Goal: Task Accomplishment & Management: Use online tool/utility

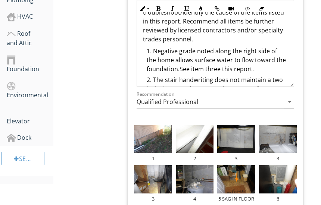
scroll to position [30, 0]
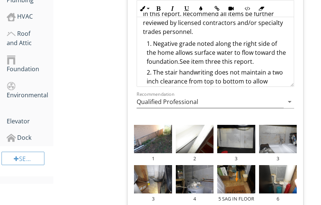
click at [174, 52] on li "Negative grade noted along the right side of the home allows surface water to f…" at bounding box center [217, 53] width 141 height 29
click at [188, 61] on li "Negative grade noted along the right side of the home, (allows surface water to…" at bounding box center [217, 53] width 141 height 29
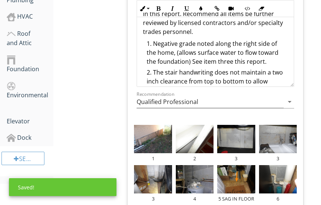
click at [189, 63] on li "Negative grade noted along the right side of the home, (allows surface water to…" at bounding box center [217, 53] width 141 height 29
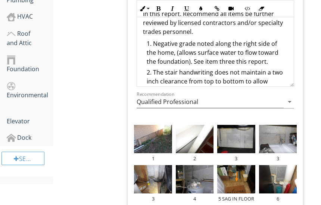
scroll to position [32, 0]
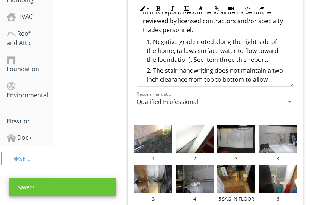
drag, startPoint x: 154, startPoint y: 38, endPoint x: 268, endPoint y: 56, distance: 114.8
click at [268, 56] on li "Negative grade noted along the right side of the home, (allows surface water to…" at bounding box center [217, 51] width 141 height 29
click at [200, 9] on icon "button" at bounding box center [200, 8] width 5 height 5
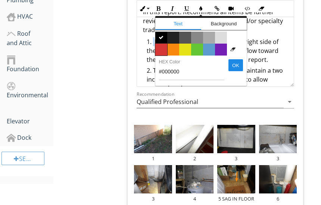
click at [164, 47] on span "Color #d53636" at bounding box center [161, 50] width 12 height 12
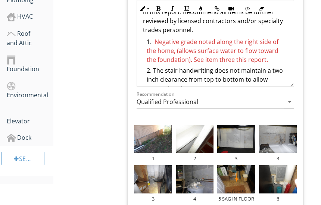
click at [170, 49] on span "Negative grade noted along the right side of the home, (allows surface water to…" at bounding box center [213, 51] width 132 height 26
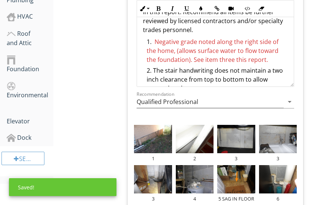
scroll to position [47, 0]
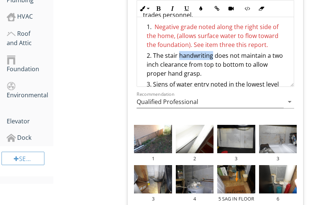
drag, startPoint x: 179, startPoint y: 52, endPoint x: 212, endPoint y: 56, distance: 32.7
click at [212, 56] on li "The stair handwriting does not maintain a two inch clearance from top to bottom…" at bounding box center [217, 65] width 141 height 29
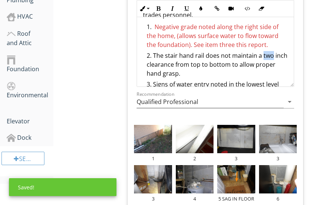
drag, startPoint x: 263, startPoint y: 55, endPoint x: 274, endPoint y: 54, distance: 11.2
click at [274, 54] on li "The stair hand rail does not maintain a two inch clearance from top to bottom t…" at bounding box center [217, 65] width 141 height 29
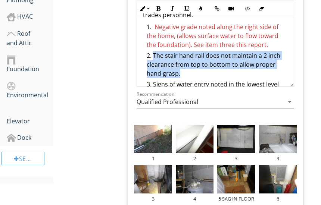
drag, startPoint x: 153, startPoint y: 54, endPoint x: 181, endPoint y: 73, distance: 32.8
click at [181, 73] on li "The stair hand rail does not maintain a 2 inch clearance from top to bottom to …" at bounding box center [217, 65] width 141 height 29
click at [200, 9] on icon "button" at bounding box center [200, 8] width 5 height 5
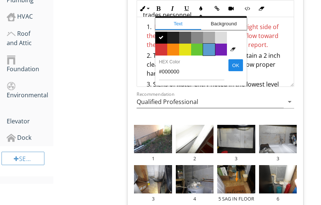
click at [207, 48] on span "Color #5c9ccf" at bounding box center [209, 50] width 12 height 12
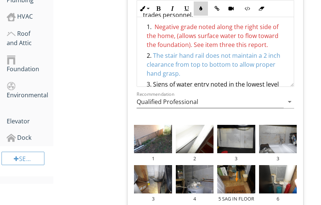
click at [203, 11] on button "Colors" at bounding box center [201, 8] width 14 height 14
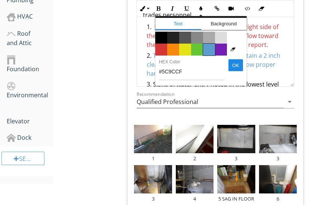
click at [207, 44] on span "Color #5c9ccf" at bounding box center [209, 50] width 12 height 12
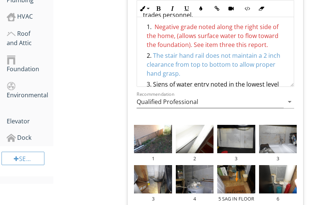
click at [209, 46] on span "Negative grade noted along the right side of the home, (allows surface water to…" at bounding box center [213, 36] width 132 height 26
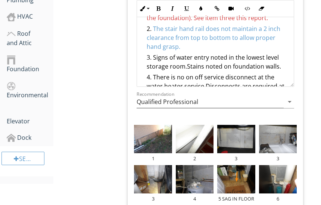
scroll to position [76, 0]
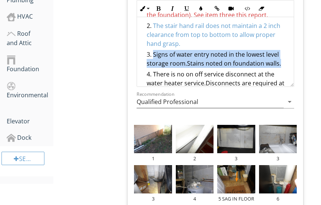
drag, startPoint x: 152, startPoint y: 51, endPoint x: 282, endPoint y: 60, distance: 129.8
click at [282, 60] on li "Signs of water entry noted in the lowest level storage room.Stains noted on fou…" at bounding box center [217, 60] width 141 height 20
click at [200, 9] on icon "button" at bounding box center [200, 8] width 5 height 5
type input "#000000"
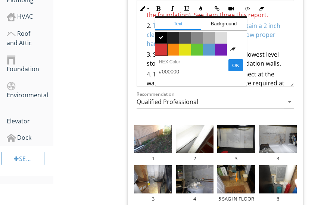
click at [165, 46] on span "Color #d53636" at bounding box center [161, 50] width 12 height 12
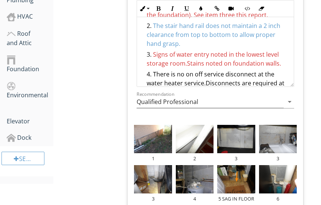
click at [194, 58] on span "Signs of water entry noted in the lowest level storage room.Stains noted on fou…" at bounding box center [214, 58] width 134 height 17
click at [187, 60] on span "Signs of water entry noted in the lowest level storage room.Stains noted on fou…" at bounding box center [214, 58] width 134 height 17
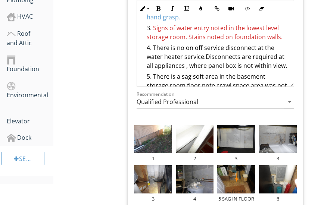
scroll to position [106, 0]
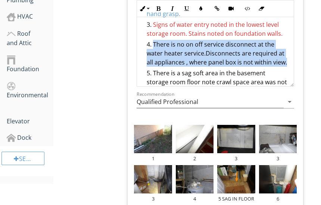
drag, startPoint x: 154, startPoint y: 45, endPoint x: 197, endPoint y: 71, distance: 50.2
click at [197, 69] on li "There is no on off service disconnect at the water heater service.Disconnects a…" at bounding box center [217, 54] width 141 height 29
click at [201, 9] on icon "button" at bounding box center [200, 8] width 5 height 5
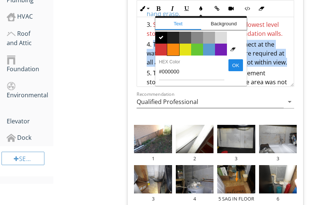
click at [175, 45] on span "Color #f9890e" at bounding box center [173, 50] width 12 height 12
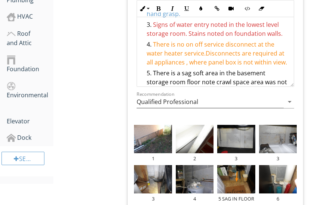
click at [202, 55] on span "There is no on off service disconnect at the water heater service.Disconnects a…" at bounding box center [217, 53] width 140 height 26
click at [205, 54] on span "There is no on off service disconnect at the water heater service.Disconnects a…" at bounding box center [217, 53] width 140 height 26
click at [196, 46] on span "There is no on off service disconnect at the water heater service. Disconnects …" at bounding box center [217, 53] width 140 height 26
drag, startPoint x: 163, startPoint y: 62, endPoint x: 192, endPoint y: 60, distance: 29.6
click at [192, 60] on span "There is no on/off service disconnect at the water heater service. Disconnects …" at bounding box center [217, 53] width 140 height 26
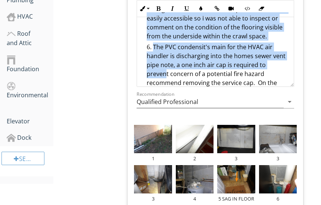
scroll to position [195, 0]
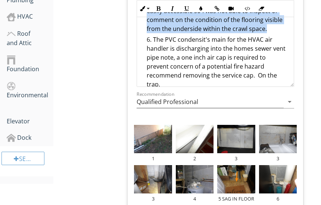
drag, startPoint x: 154, startPoint y: 36, endPoint x: 166, endPoint y: 37, distance: 11.2
click at [166, 35] on li "There is a sag soft area in the basement storage room floor note crawl space ar…" at bounding box center [217, 11] width 141 height 47
click at [200, 6] on icon "button" at bounding box center [200, 8] width 5 height 5
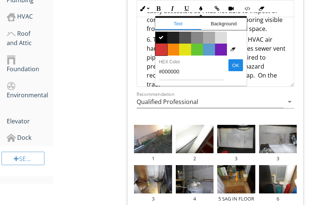
click at [163, 45] on span "Color #d53636" at bounding box center [161, 50] width 12 height 12
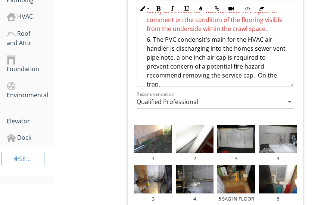
click at [172, 47] on li "The PVC condensit's main for the HVAC air handler is discharging into the homes…" at bounding box center [217, 63] width 141 height 56
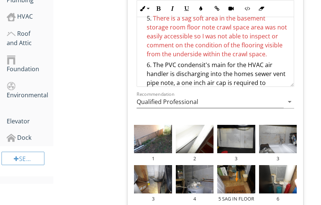
scroll to position [167, 0]
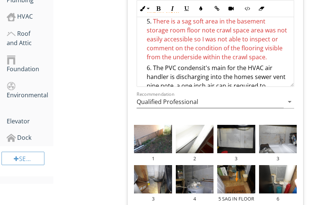
click at [193, 21] on span "There is a sag soft area in the basement storage room floor note crawl space ar…" at bounding box center [217, 39] width 140 height 44
click at [198, 30] on span "There is a sag/soft area in the basement storage room floor note crawl space ar…" at bounding box center [217, 39] width 140 height 44
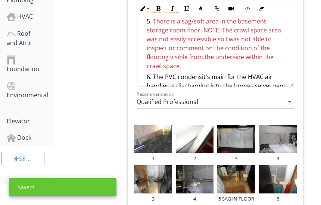
click at [249, 29] on span "There is a sag/soft area in the basement storage room floor. NOTE: The crawl sp…" at bounding box center [214, 43] width 134 height 53
drag, startPoint x: 266, startPoint y: 29, endPoint x: 285, endPoint y: 29, distance: 19.4
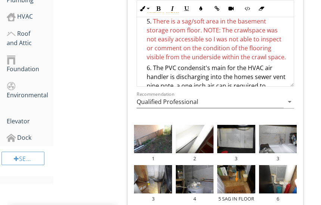
click at [272, 32] on span "There is a sag/soft area in the basement storage room floor. NOTE: The crawlspa…" at bounding box center [216, 39] width 139 height 44
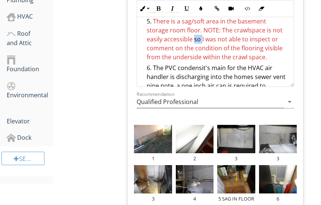
drag, startPoint x: 194, startPoint y: 42, endPoint x: 202, endPoint y: 40, distance: 8.0
click at [202, 40] on span "There is a sag/soft area in the basement storage room floor. NOTE: The crawlspa…" at bounding box center [215, 39] width 136 height 44
drag, startPoint x: 210, startPoint y: 38, endPoint x: 220, endPoint y: 38, distance: 10.1
click at [220, 38] on span "There is a sag/soft area in the basement storage room floor. NOTE: The crawlspa…" at bounding box center [215, 39] width 136 height 44
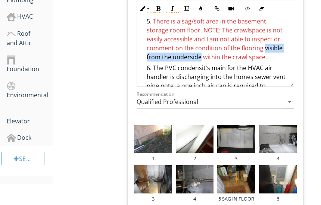
drag, startPoint x: 263, startPoint y: 47, endPoint x: 199, endPoint y: 57, distance: 65.1
click at [199, 57] on span "There is a sag/soft area in the basement storage room floor. NOTE: The crawlspa…" at bounding box center [215, 39] width 136 height 44
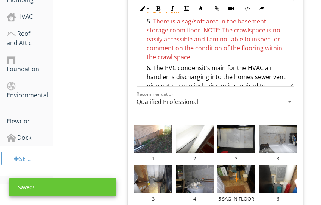
click at [261, 48] on span "There is a sag/soft area in the basement storage room floor. NOTE: The crawlspa…" at bounding box center [215, 39] width 136 height 44
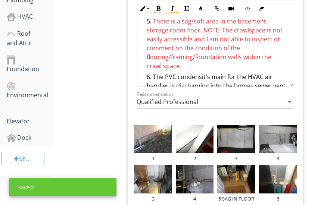
click at [164, 66] on span "There is a sag/soft area in the basement storage room floor. NOTE: The crawlspa…" at bounding box center [215, 43] width 136 height 53
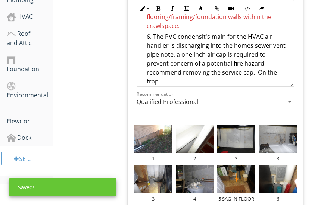
scroll to position [212, 0]
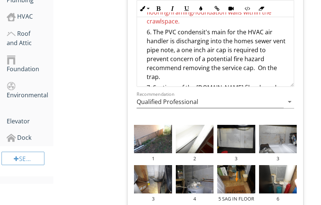
click at [152, 33] on li "The PVC condensit's main for the HVAC air handler is discharging into the homes…" at bounding box center [217, 56] width 141 height 56
drag, startPoint x: 154, startPoint y: 31, endPoint x: 163, endPoint y: 73, distance: 43.5
click at [163, 73] on li "The PVC condensit's main for the HVAC air handler is discharging into the homes…" at bounding box center [217, 56] width 141 height 56
click at [198, 7] on icon "button" at bounding box center [200, 8] width 5 height 5
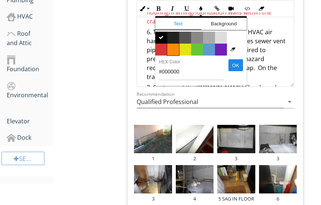
click at [173, 48] on span "Color #f9890e" at bounding box center [173, 50] width 12 height 12
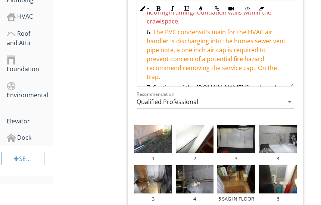
click at [178, 52] on span "The PVC condensit's main for the HVAC air handler is discharging into the homes…" at bounding box center [216, 54] width 139 height 53
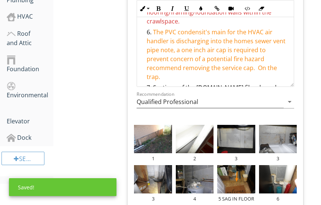
click at [206, 31] on span "The PVC condensit's main for the HVAC air handler is discharging into the homes…" at bounding box center [216, 54] width 139 height 53
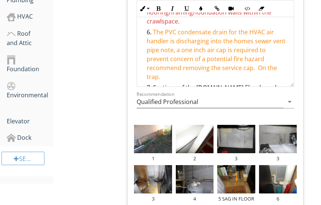
click at [250, 42] on span "The PVC condensate drain for the HVAC air handler is discharging into the homes…" at bounding box center [216, 54] width 139 height 53
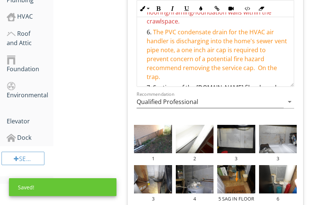
click at [172, 51] on span "The PVC condensate drain for the HVAC air handler is discharging into the home'…" at bounding box center [217, 54] width 140 height 53
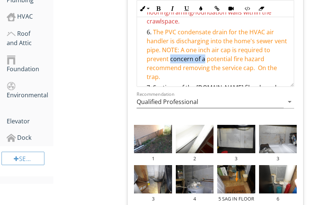
drag, startPoint x: 177, startPoint y: 59, endPoint x: 211, endPoint y: 60, distance: 34.0
click at [211, 60] on span "The PVC condensate drain for the HVAC air handler is discharging into the home'…" at bounding box center [217, 54] width 140 height 53
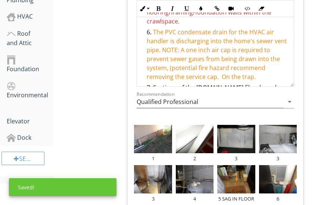
click at [238, 69] on span "The PVC condensate drain for the HVAC air handler is discharging into the home'…" at bounding box center [217, 54] width 140 height 53
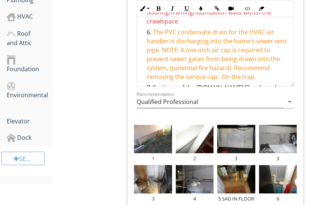
click at [224, 77] on span "The PVC condensate drain for the HVAC air handler is discharging into the home'…" at bounding box center [217, 54] width 140 height 53
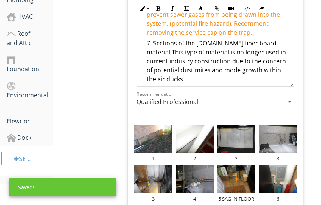
scroll to position [257, 0]
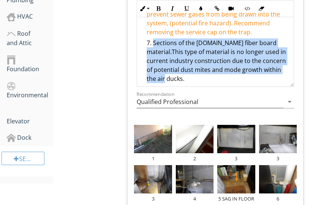
drag, startPoint x: 153, startPoint y: 42, endPoint x: 187, endPoint y: 76, distance: 48.3
click at [187, 76] on li "Sections of the [DOMAIN_NAME] fiber board material.This type of material is no …" at bounding box center [217, 61] width 141 height 47
click at [201, 4] on button "Colors" at bounding box center [201, 8] width 14 height 14
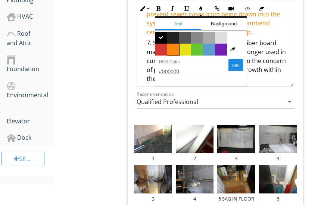
click at [173, 48] on span "Color #f9890e" at bounding box center [173, 50] width 12 height 12
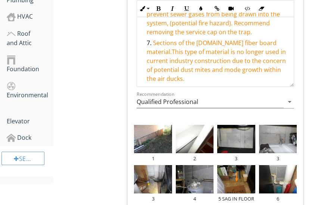
click at [178, 53] on span "Sections of the [DOMAIN_NAME] fiber board material.This type of material is no …" at bounding box center [216, 61] width 139 height 44
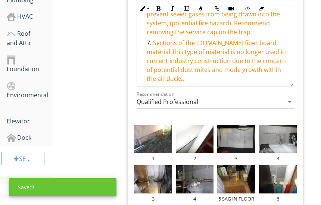
click at [204, 45] on span "Sections of the [DOMAIN_NAME] fiber board material.This type of material is no …" at bounding box center [216, 61] width 139 height 44
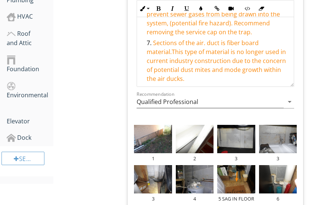
click at [204, 44] on span "Sections of the air. duct is fiber board material.This type of material is no l…" at bounding box center [216, 61] width 139 height 44
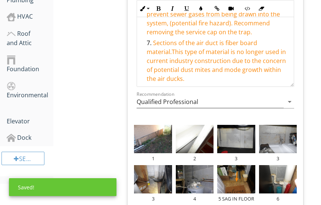
click at [219, 43] on span "Sections of the air duct is fiber board material.This type of material is no lo…" at bounding box center [216, 61] width 139 height 44
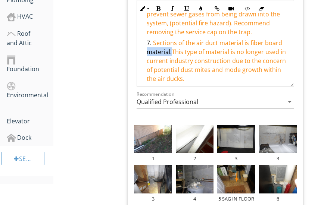
drag, startPoint x: 172, startPoint y: 54, endPoint x: 148, endPoint y: 54, distance: 23.9
click at [148, 54] on span "Sections of the air duct material is fiber board material.This type of material…" at bounding box center [216, 61] width 139 height 44
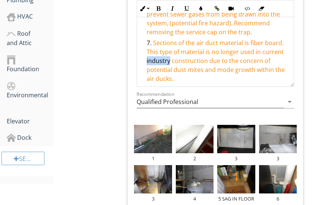
drag, startPoint x: 170, startPoint y: 63, endPoint x: 143, endPoint y: 62, distance: 26.5
click at [143, 62] on ol "Negative grade noted along the right side of the home, (allows surface water to…" at bounding box center [215, 150] width 144 height 676
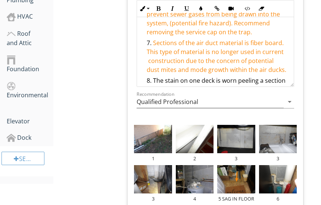
click at [205, 71] on span "Sections of the air duct material is fiber board. This type of material is no l…" at bounding box center [217, 56] width 140 height 35
click at [165, 76] on li "Sections of the air duct material is fiber board. This type of material is no l…" at bounding box center [217, 57] width 141 height 38
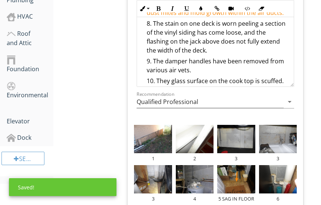
scroll to position [321, 0]
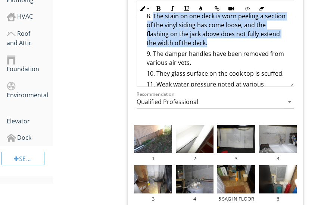
drag, startPoint x: 151, startPoint y: 24, endPoint x: 233, endPoint y: 49, distance: 85.2
click at [233, 49] on li "The stain on one deck is worn peeling a section of the vinyl siding has come lo…" at bounding box center [217, 31] width 141 height 38
click at [203, 9] on icon "button" at bounding box center [200, 8] width 5 height 5
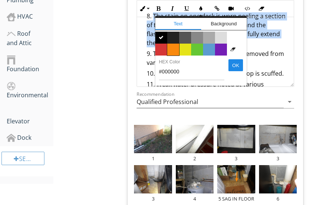
click at [172, 50] on span "Color #f9890e" at bounding box center [173, 50] width 12 height 12
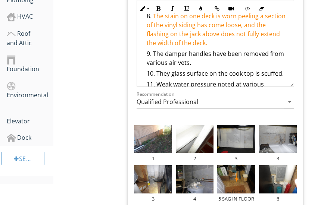
click at [206, 49] on li "The stain on one deck is worn peeling a section of the vinyl siding has come lo…" at bounding box center [217, 31] width 141 height 38
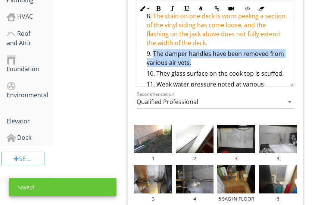
drag, startPoint x: 153, startPoint y: 62, endPoint x: 219, endPoint y: 76, distance: 67.8
click at [219, 69] on li "The damper handles have been removed from various air vets." at bounding box center [217, 59] width 141 height 20
click at [205, 11] on button "Colors" at bounding box center [201, 8] width 14 height 14
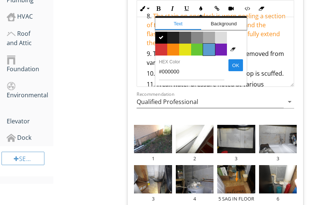
click at [206, 51] on span "Color #5c9ccf" at bounding box center [209, 50] width 12 height 12
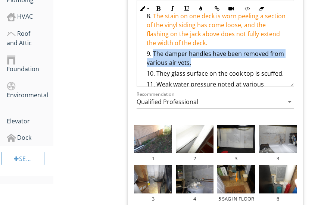
click at [199, 67] on span "The damper handles have been removed from various air vets." at bounding box center [215, 58] width 137 height 17
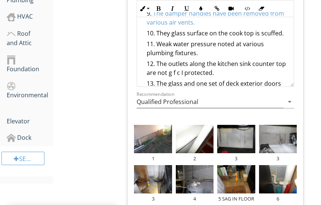
scroll to position [366, 0]
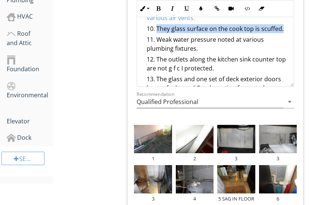
drag, startPoint x: 157, startPoint y: 35, endPoint x: 284, endPoint y: 41, distance: 127.0
click at [284, 41] on div "It is not the responsibility of the inspector to troubleshoot/identify the caus…" at bounding box center [215, 11] width 156 height 730
click at [198, 9] on icon "button" at bounding box center [200, 8] width 5 height 5
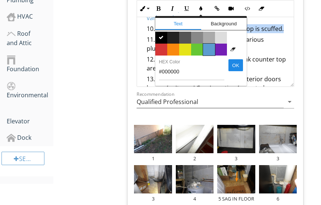
click at [210, 46] on span "Color #5c9ccf" at bounding box center [209, 50] width 12 height 12
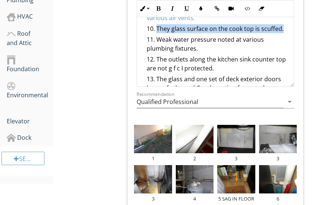
click at [175, 43] on li "Weak water pressure noted at various plumbing fixtures." at bounding box center [217, 45] width 141 height 20
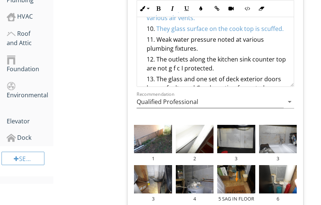
click at [171, 33] on span "They glass surface on the cook top is scuffed." at bounding box center [219, 29] width 127 height 8
drag, startPoint x: 157, startPoint y: 47, endPoint x: 201, endPoint y: 54, distance: 44.5
click at [201, 54] on li "Weak water pressure noted at various plumbing fixtures." at bounding box center [217, 45] width 141 height 20
click at [204, 9] on button "Colors" at bounding box center [201, 8] width 14 height 14
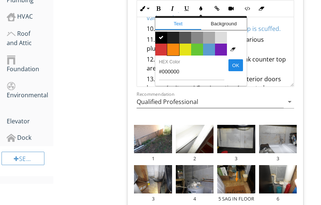
click at [172, 52] on span "Color #f9890e" at bounding box center [173, 50] width 12 height 12
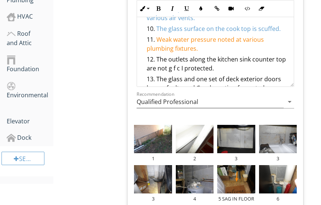
click at [206, 55] on li "Weak water pressure noted at various plumbing fixtures." at bounding box center [217, 45] width 141 height 20
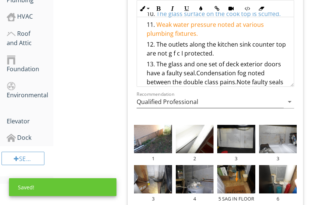
scroll to position [396, 0]
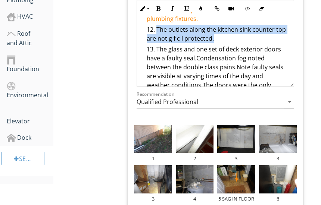
drag, startPoint x: 158, startPoint y: 37, endPoint x: 230, endPoint y: 48, distance: 72.5
click at [230, 45] on li "The outlets along the kitchen sink counter top are not g f c I protected." at bounding box center [217, 35] width 141 height 20
click at [205, 9] on button "Colors" at bounding box center [201, 8] width 14 height 14
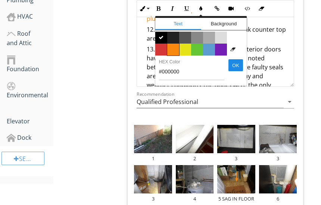
click at [173, 47] on span "Color #f9890e" at bounding box center [173, 50] width 12 height 12
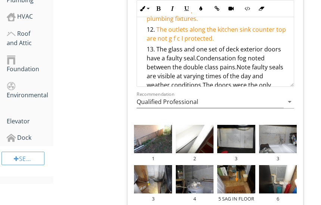
click at [178, 43] on span "The outlets along the kitchen sink counter top are not g f c I protected." at bounding box center [216, 33] width 139 height 17
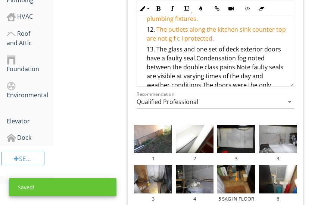
click at [180, 43] on span "The outlets along the kitchen sink counter top are not g f c I protected." at bounding box center [216, 33] width 139 height 17
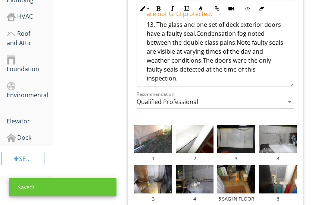
scroll to position [426, 0]
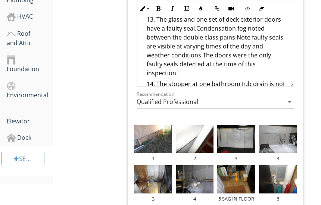
click at [158, 26] on li "The glass and one set of deck exterior doors have a faulty seal.Condensation fo…" at bounding box center [217, 47] width 141 height 65
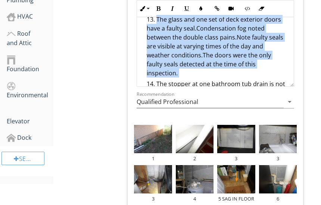
drag, startPoint x: 158, startPoint y: 26, endPoint x: 182, endPoint y: 79, distance: 57.4
click at [182, 79] on li "The glass and one set of deck exterior doors have a faulty seal.Condensation fo…" at bounding box center [217, 47] width 141 height 65
click at [203, 10] on icon "button" at bounding box center [200, 8] width 5 height 5
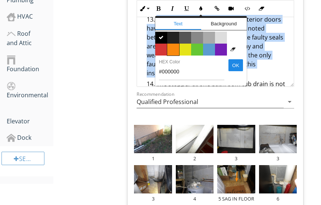
click at [175, 52] on span "Color #f9890e" at bounding box center [173, 50] width 12 height 12
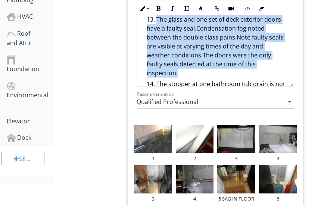
click at [205, 65] on span "The glass and one set of deck exterior doors have a faulty seal.Condensation fo…" at bounding box center [215, 46] width 137 height 62
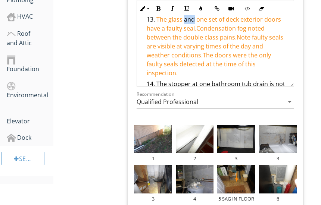
drag, startPoint x: 184, startPoint y: 29, endPoint x: 195, endPoint y: 29, distance: 10.4
click at [195, 29] on span "The glass and one set of deck exterior doors have a faulty seal.Condensation fo…" at bounding box center [215, 46] width 137 height 62
click at [181, 29] on span "The glass at one set of deck exterior doors have a faulty seal.Condensation fog…" at bounding box center [215, 46] width 137 height 62
drag, startPoint x: 188, startPoint y: 35, endPoint x: 200, endPoint y: 36, distance: 11.7
click at [200, 36] on span "The glass/windows at one set of deck exterior doors have a faulty seal.Condensa…" at bounding box center [216, 46] width 138 height 62
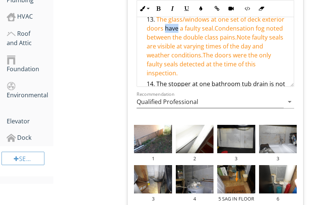
click at [200, 36] on span "The glass/windows at one set of deck exterior doors have a faulty seal.Condensa…" at bounding box center [216, 46] width 138 height 62
click at [237, 38] on span "The glass/windows at one set of deck exterior doors have a faulty seal.Condensa…" at bounding box center [216, 46] width 138 height 62
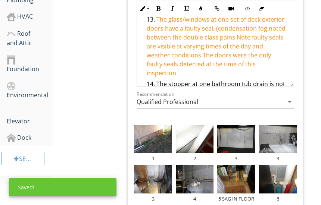
click at [147, 45] on span "The glass/windows at one set of deck exterior doors have a faulty seal, (conden…" at bounding box center [216, 46] width 139 height 62
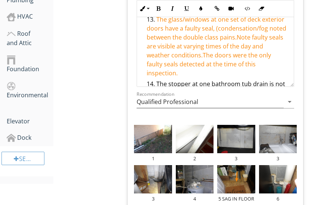
click at [150, 54] on span "The glass/windows at one set of deck exterior doors have a faulty seal, (conden…" at bounding box center [217, 46] width 140 height 62
click at [177, 55] on span "The glass/windows at one set of deck exterior doors have a faulty seal, (conden…" at bounding box center [217, 46] width 140 height 62
click at [181, 54] on span "The glass/windows at one set of deck exterior doors have a faulty seal, (conden…" at bounding box center [217, 46] width 140 height 62
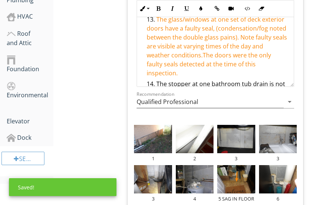
click at [195, 55] on span "The glass/windows at one set of deck exterior doors have a faulty seal, (conden…" at bounding box center [217, 46] width 140 height 62
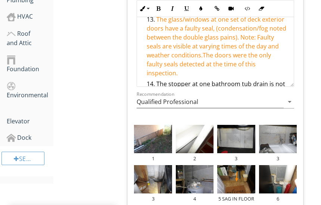
click at [179, 74] on span "The glass/windows at one set of deck exterior doors have a faulty seal, (conden…" at bounding box center [217, 46] width 140 height 62
click at [177, 73] on span "The glass/windows at one set of deck exterior doors have a faulty seal, (conden…" at bounding box center [217, 46] width 140 height 62
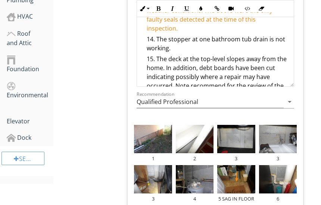
scroll to position [485, 0]
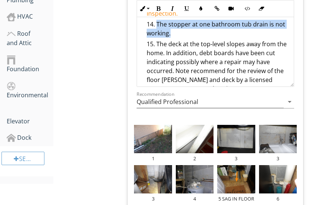
drag, startPoint x: 157, startPoint y: 29, endPoint x: 186, endPoint y: 40, distance: 30.8
click at [186, 40] on li "The stopper at one bathroom tub drain is not working." at bounding box center [217, 30] width 141 height 20
click at [199, 7] on icon "button" at bounding box center [200, 8] width 5 height 5
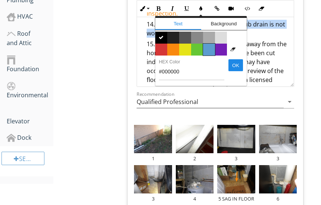
click at [208, 46] on span "Color #5c9ccf" at bounding box center [209, 50] width 12 height 12
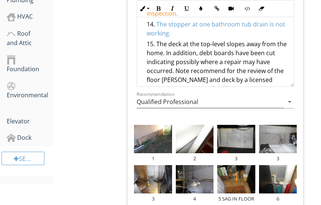
click at [208, 53] on li "The deck at the top-level slopes away from the home. In addition, debt boards h…" at bounding box center [217, 68] width 141 height 56
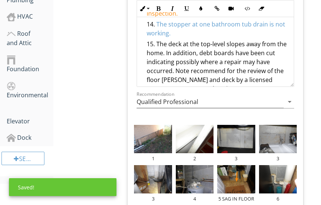
scroll to position [500, 0]
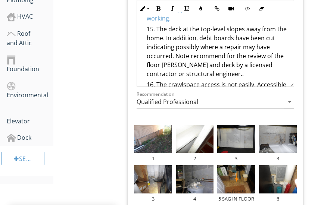
click at [157, 39] on li "The deck at the top-level slopes away from the home. In addition, debt boards h…" at bounding box center [217, 53] width 141 height 56
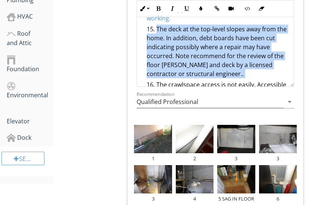
drag, startPoint x: 157, startPoint y: 39, endPoint x: 205, endPoint y: 79, distance: 62.2
click at [205, 79] on li "The deck at the top-level slopes away from the home. In addition, debt boards h…" at bounding box center [217, 53] width 141 height 56
click at [201, 9] on icon "button" at bounding box center [200, 8] width 5 height 5
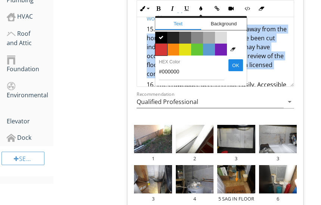
click at [163, 51] on span "Color #d53636" at bounding box center [161, 50] width 12 height 12
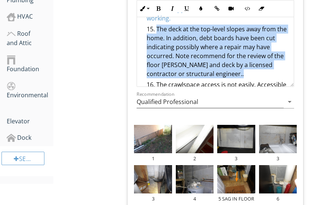
click at [216, 80] on li "The deck at the top-level slopes away from the home. In addition, debt boards h…" at bounding box center [217, 53] width 141 height 56
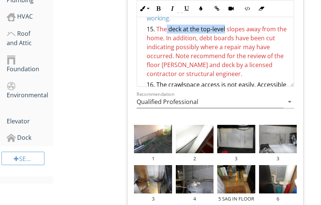
drag, startPoint x: 167, startPoint y: 38, endPoint x: 225, endPoint y: 37, distance: 57.5
click at [225, 37] on span "The deck at the top-level slopes away from the home. In addition, debt boards h…" at bounding box center [217, 51] width 140 height 53
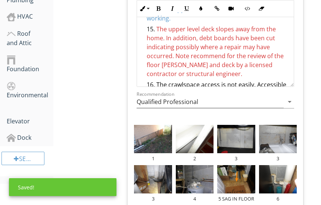
click at [236, 37] on span "The upper level deck slopes away from the home. In addition, debt boards have b…" at bounding box center [215, 51] width 137 height 53
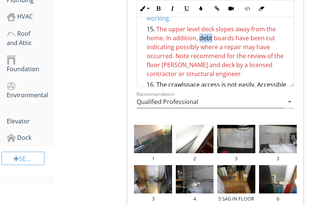
drag, startPoint x: 199, startPoint y: 47, endPoint x: 212, endPoint y: 47, distance: 12.7
click at [212, 47] on span "The upper level deck slopes away from the home. In addition, debt boards have b…" at bounding box center [215, 51] width 137 height 53
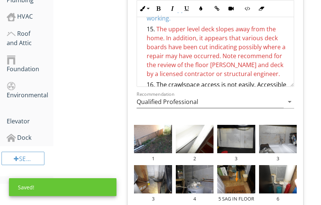
click at [207, 57] on span "The upper level deck slopes away from the home. In addition, it appears that va…" at bounding box center [216, 51] width 139 height 53
click at [223, 65] on span "The upper level deck slopes away from the home. In addition, it appears that va…" at bounding box center [217, 51] width 140 height 53
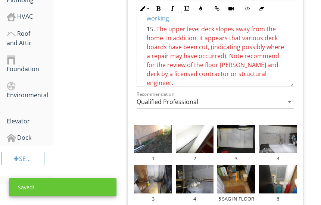
click at [242, 64] on span "The upper level deck slopes away from the home. In addition, it appears that va…" at bounding box center [215, 56] width 137 height 62
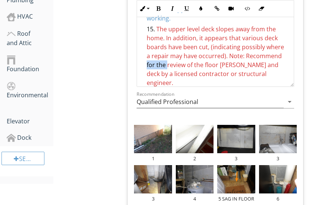
drag, startPoint x: 166, startPoint y: 74, endPoint x: 145, endPoint y: 72, distance: 21.4
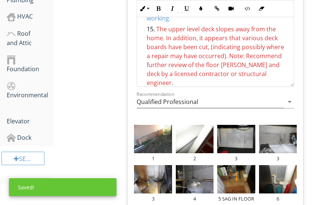
click at [235, 74] on span "The upper level deck slopes away from the home. In addition, it appears that va…" at bounding box center [215, 56] width 137 height 62
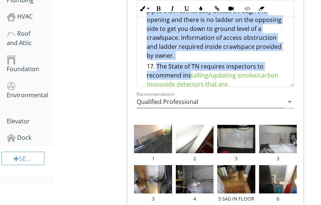
scroll to position [609, 0]
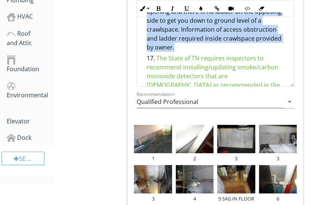
drag, startPoint x: 157, startPoint y: 32, endPoint x: 242, endPoint y: 56, distance: 88.9
click at [242, 54] on li "The crawlspace access is not easily. Accessible appears to be 25 plus feet abov…" at bounding box center [217, 12] width 141 height 82
click at [201, 7] on icon "button" at bounding box center [200, 8] width 5 height 5
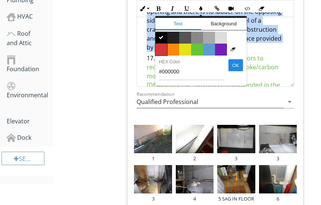
click at [161, 52] on span "Color #d53636" at bounding box center [161, 50] width 12 height 12
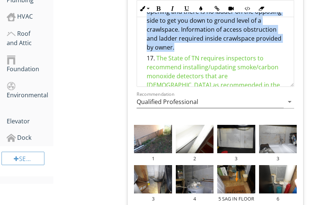
click at [215, 51] on span "The crawlspace access is not easily. Accessible appears to be 25 plus feet abov…" at bounding box center [217, 12] width 140 height 80
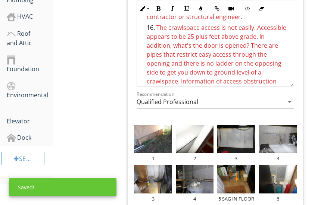
scroll to position [551, 0]
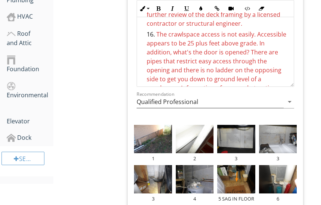
click at [253, 44] on span "The crawlspace access is not easily. Accessible appears to be 25 plus feet abov…" at bounding box center [217, 70] width 140 height 80
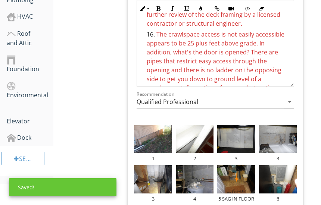
click at [175, 53] on span "The crawlspace access is not easily accessible appears to be 25 plus feet above…" at bounding box center [216, 70] width 138 height 80
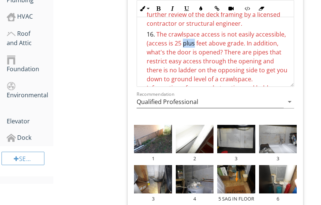
drag, startPoint x: 214, startPoint y: 53, endPoint x: 225, endPoint y: 54, distance: 11.2
click at [225, 54] on span "The crawlspace access is not easily accessible, (access is 25 plus feet above g…" at bounding box center [217, 65] width 141 height 71
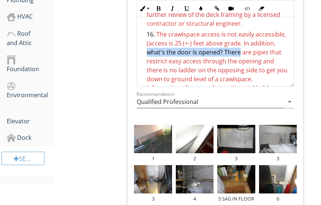
drag, startPoint x: 173, startPoint y: 59, endPoint x: 265, endPoint y: 59, distance: 91.8
click at [265, 59] on span "The crawlspace access is not easily accessible, (access is 25 (+-) feet above g…" at bounding box center [217, 65] width 141 height 71
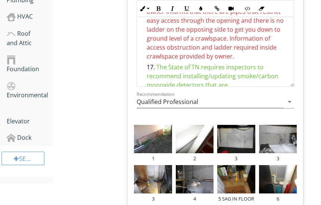
scroll to position [595, 0]
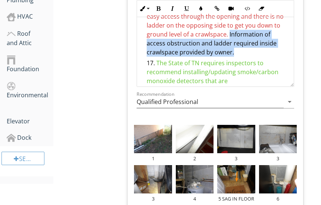
drag, startPoint x: 146, startPoint y: 52, endPoint x: 278, endPoint y: 60, distance: 131.6
click at [278, 59] on li "The crawlspace access is not easily accessible, (access is 25 (+-) feet above g…" at bounding box center [217, 21] width 141 height 73
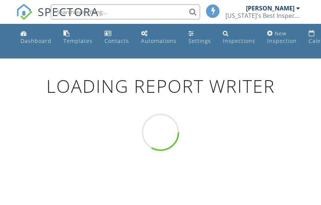
scroll to position [59, 0]
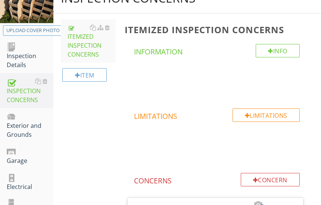
scroll to position [98, 0]
